Goal: Task Accomplishment & Management: Use online tool/utility

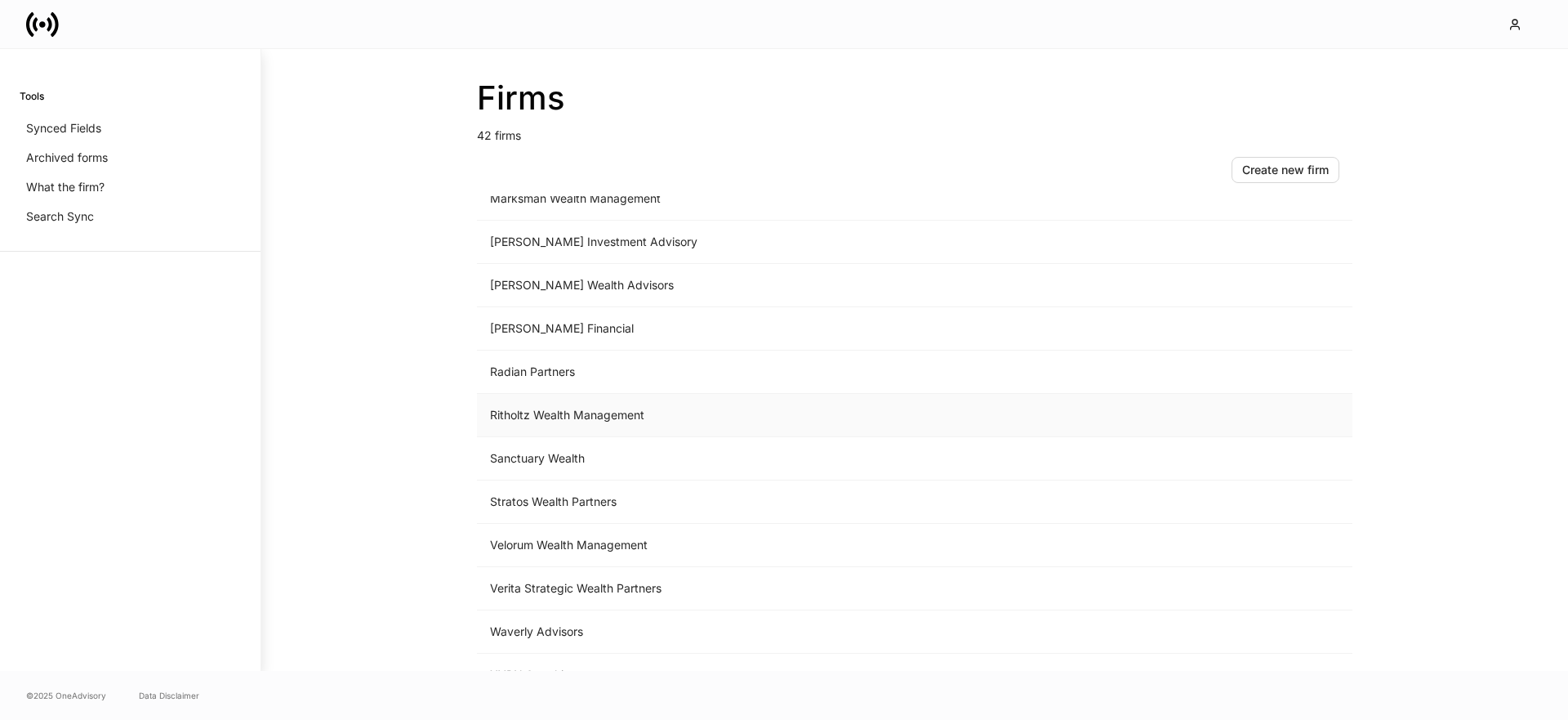
scroll to position [1392, 0]
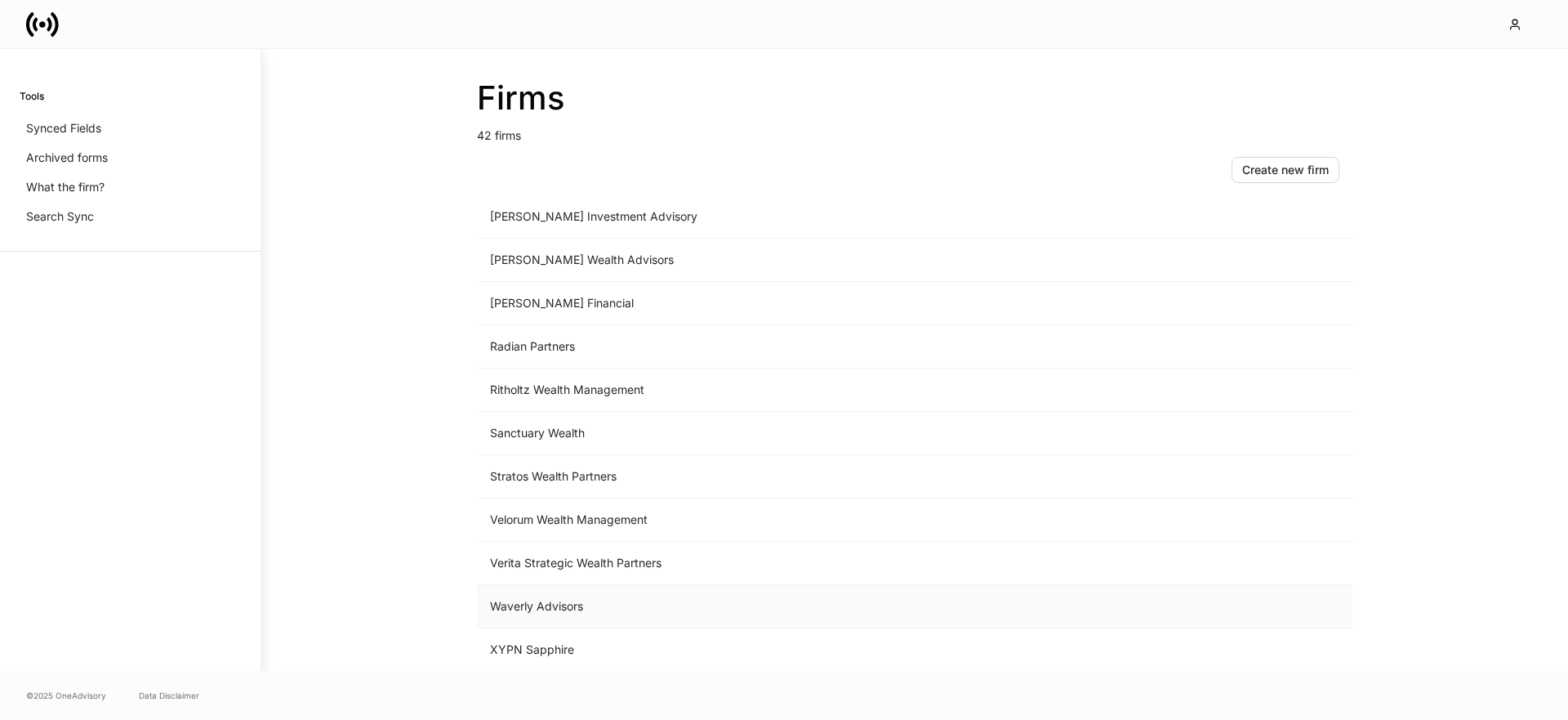
click at [560, 616] on td "Waverly Advisors" at bounding box center [778, 606] width 604 height 43
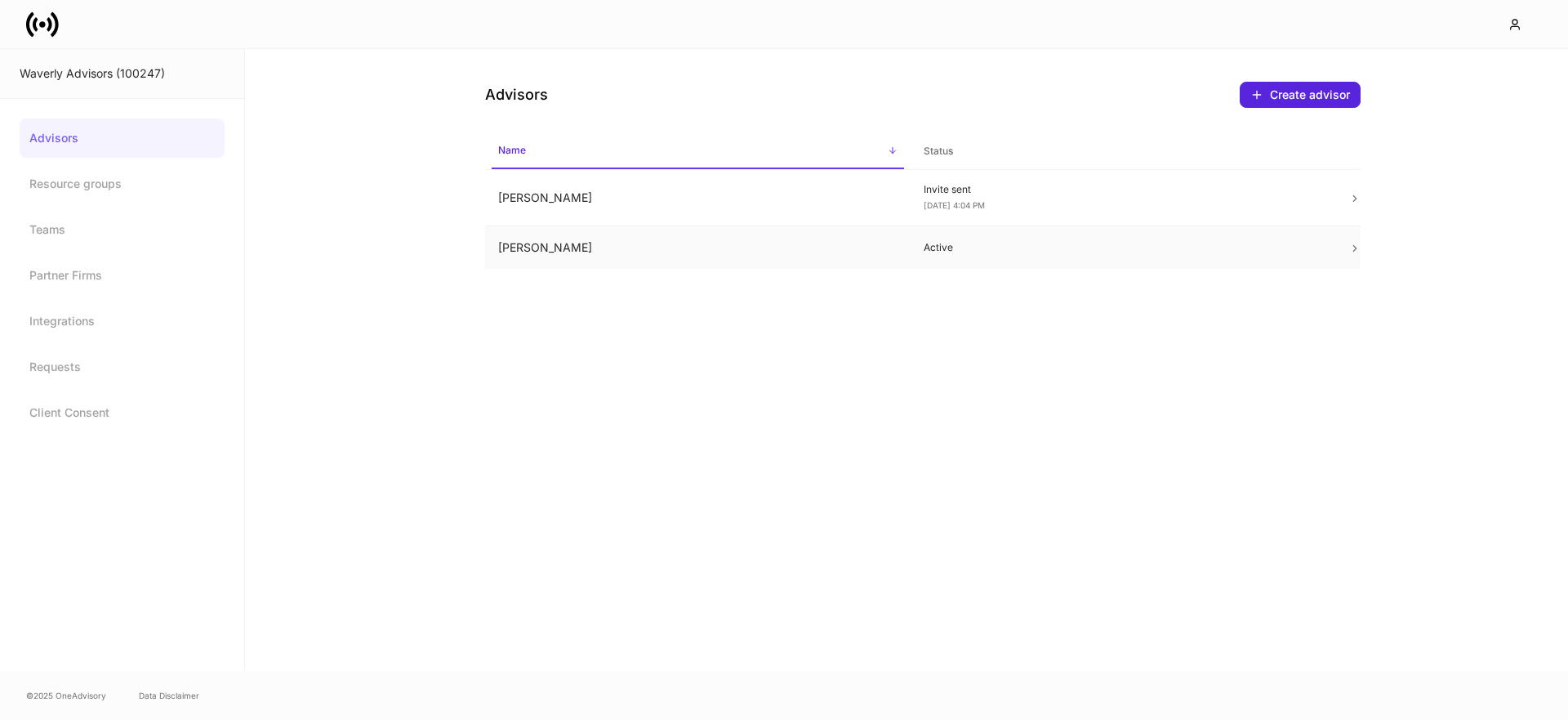
click at [521, 244] on td "[PERSON_NAME]" at bounding box center [697, 247] width 425 height 43
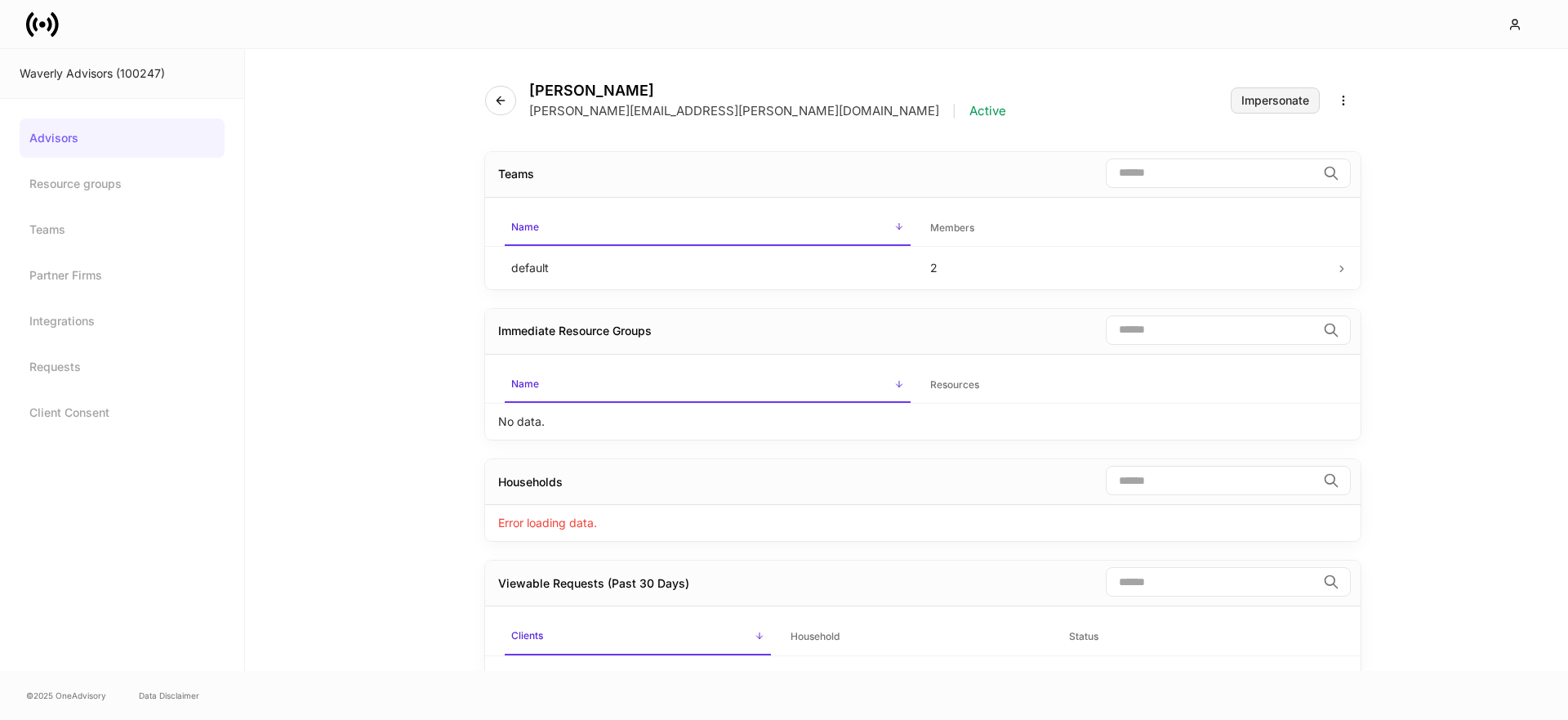
click at [1268, 96] on div "Impersonate" at bounding box center [1275, 101] width 68 height 12
click at [1256, 102] on div "Impersonate" at bounding box center [1275, 101] width 68 height 12
